Goal: Check status

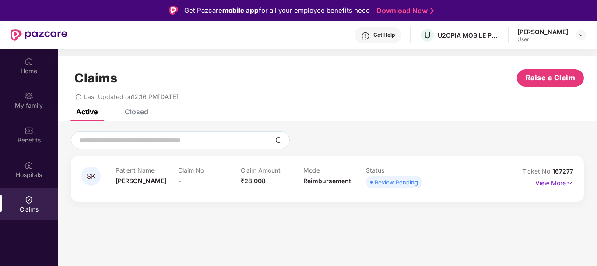
click at [542, 180] on p "View More" at bounding box center [555, 182] width 38 height 12
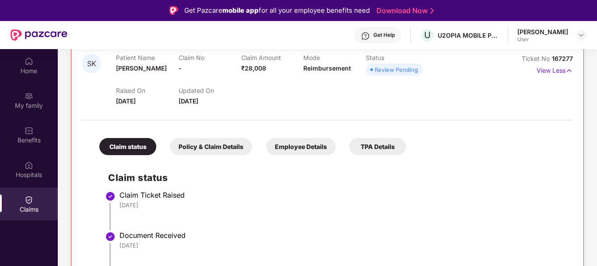
scroll to position [49, 0]
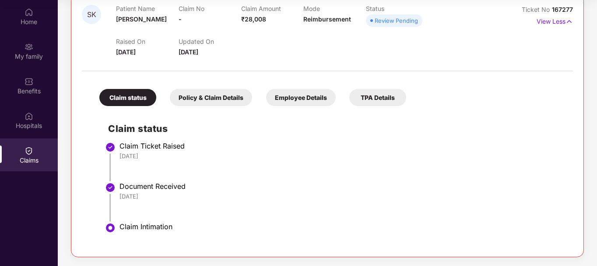
click at [200, 96] on div "Policy & Claim Details" at bounding box center [211, 97] width 82 height 17
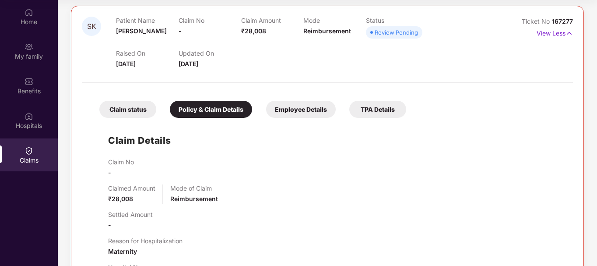
scroll to position [11, 0]
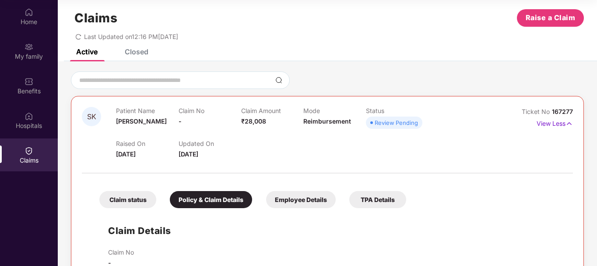
click at [289, 195] on div "Employee Details" at bounding box center [301, 199] width 70 height 17
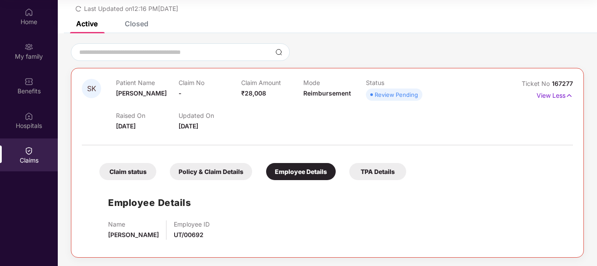
scroll to position [39, 0]
click at [363, 172] on div "TPA Details" at bounding box center [378, 170] width 57 height 17
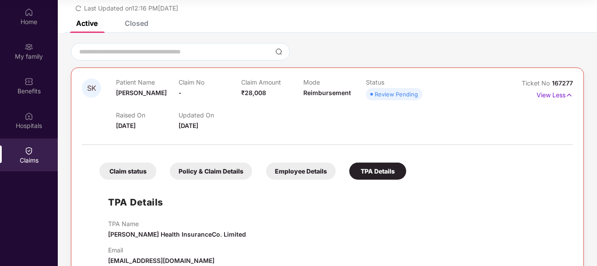
scroll to position [59, 0]
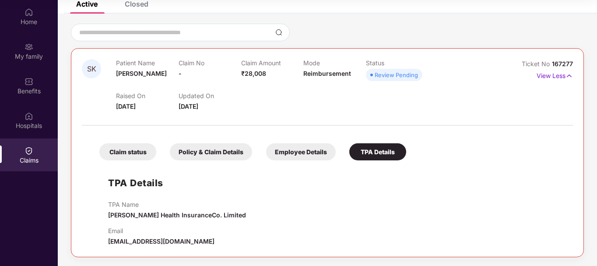
click at [303, 149] on div "Employee Details" at bounding box center [301, 151] width 70 height 17
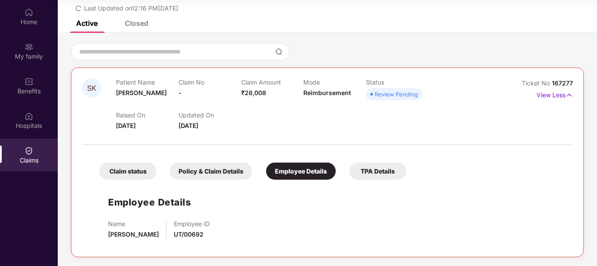
scroll to position [0, 0]
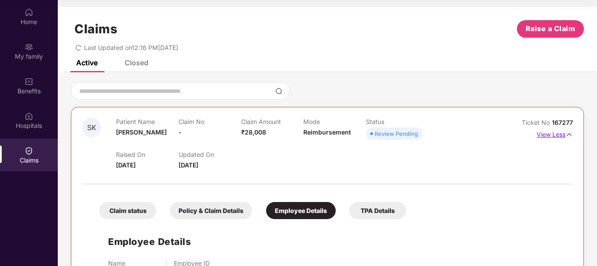
click at [544, 133] on p "View Less" at bounding box center [555, 133] width 36 height 12
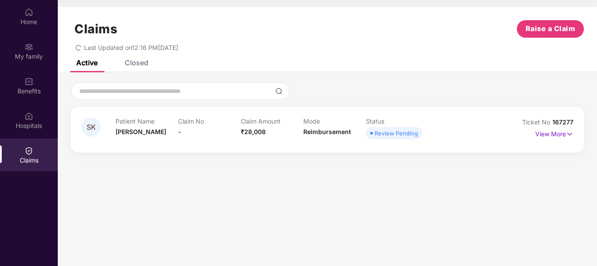
click at [383, 131] on div "Review Pending" at bounding box center [396, 133] width 43 height 9
